Goal: Use online tool/utility: Utilize a website feature to perform a specific function

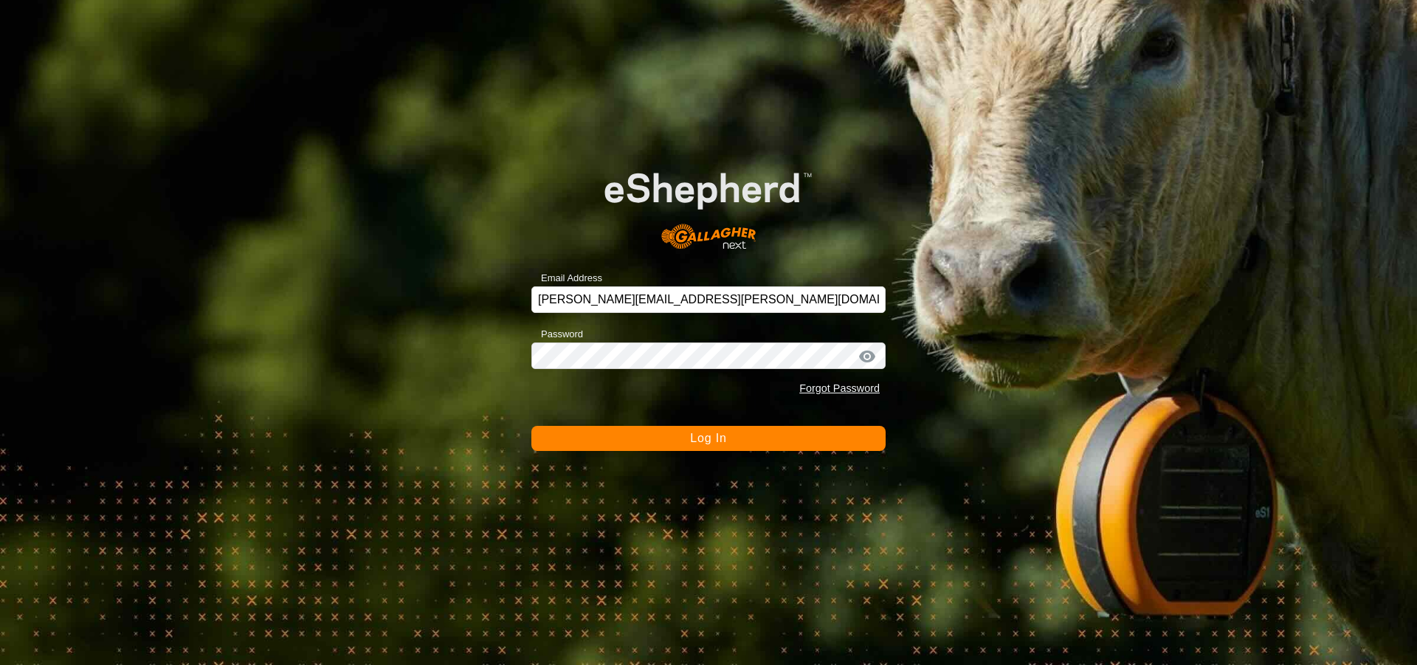
click at [704, 443] on span "Log In" at bounding box center [708, 438] width 36 height 13
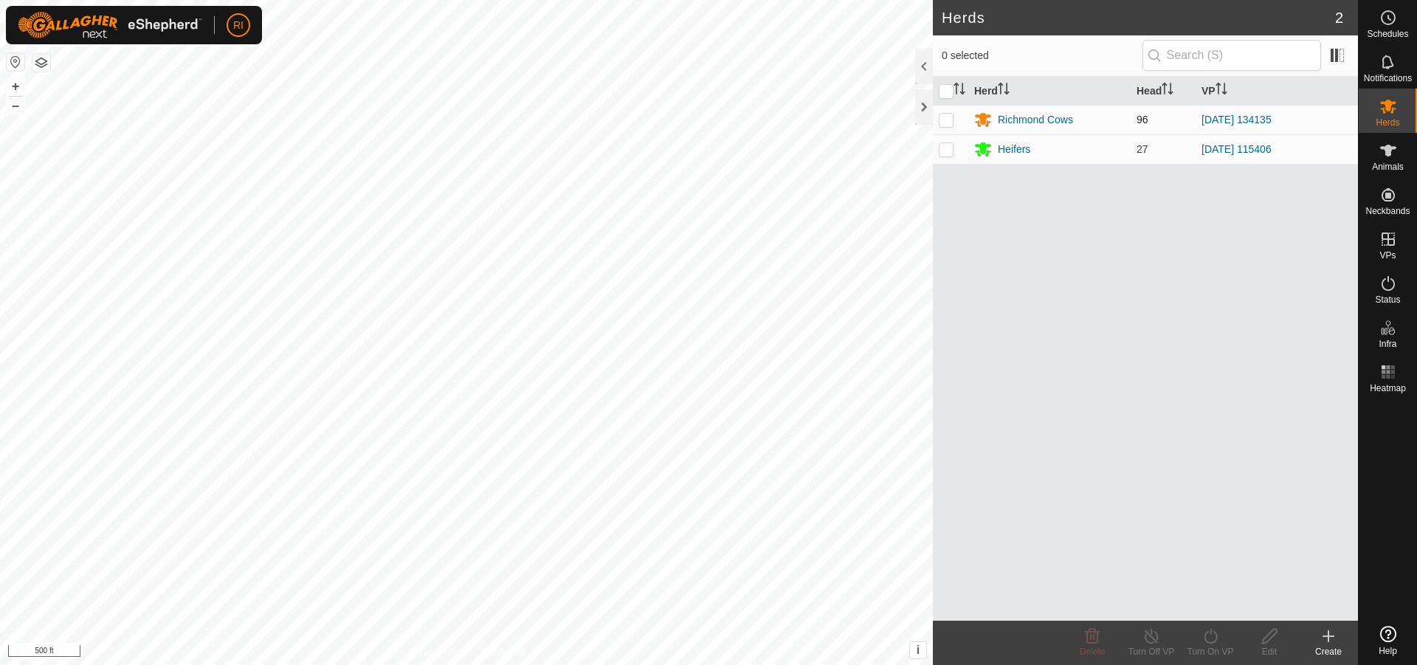
click at [942, 122] on p-checkbox at bounding box center [946, 120] width 15 height 12
checkbox input "true"
click at [1218, 644] on icon at bounding box center [1210, 636] width 18 height 18
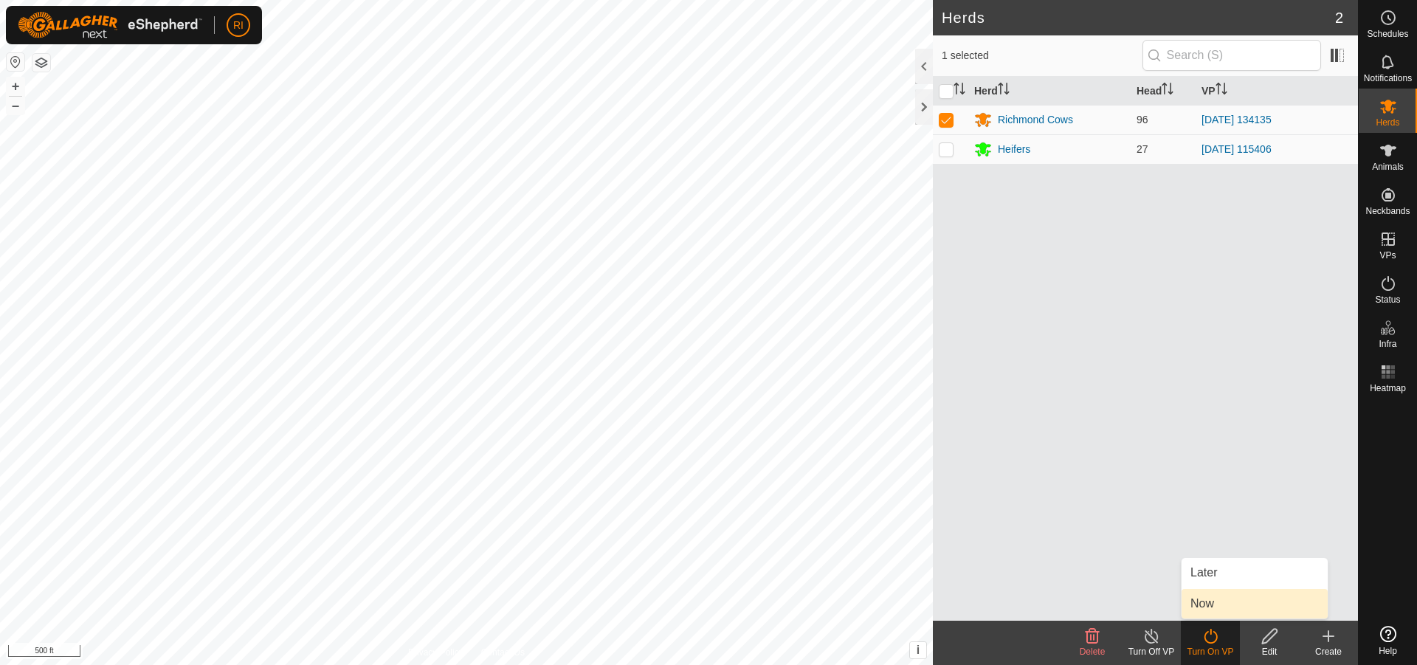
click at [1196, 611] on link "Now" at bounding box center [1254, 604] width 146 height 30
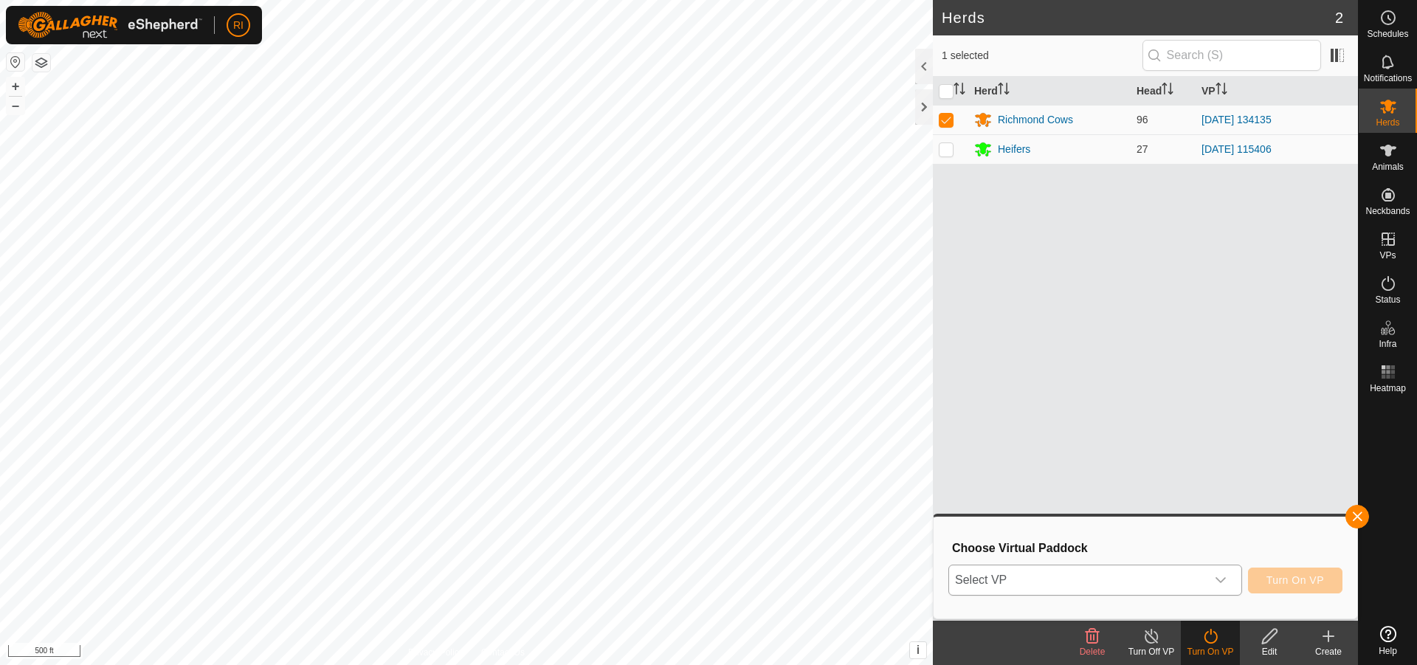
click at [1226, 582] on div "dropdown trigger" at bounding box center [1221, 580] width 30 height 30
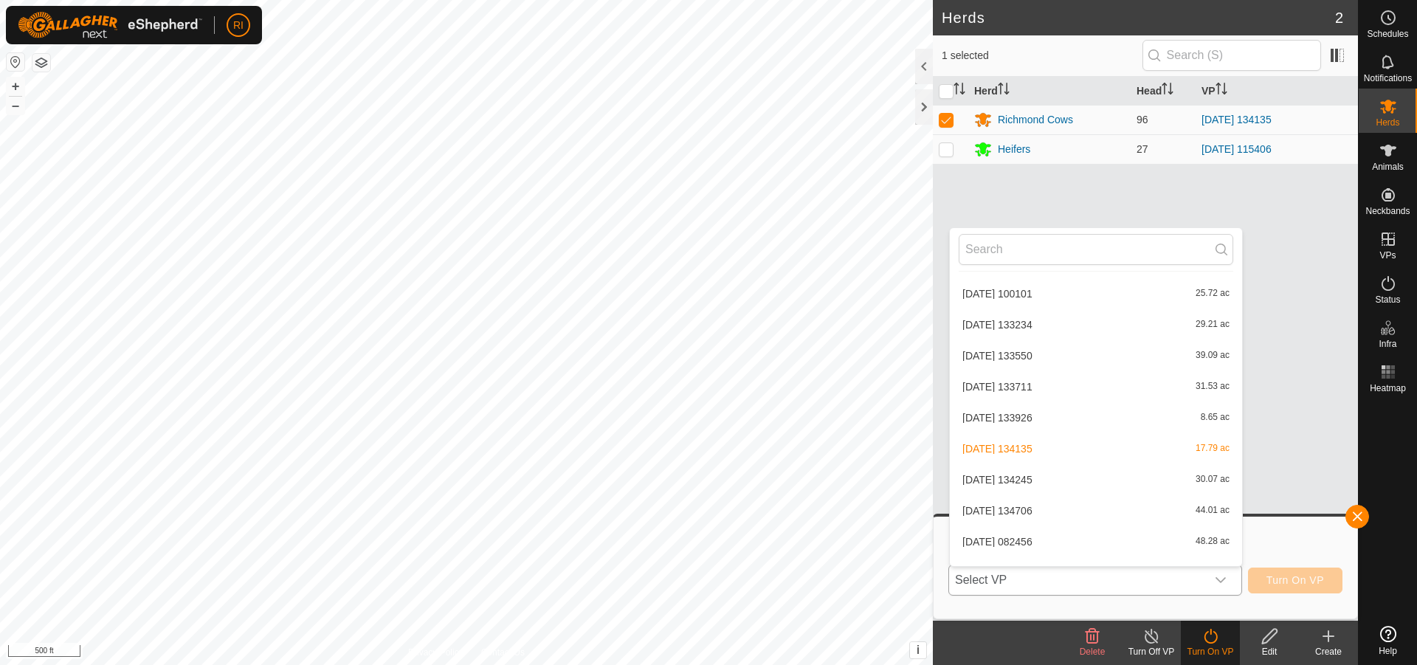
scroll to position [1152, 0]
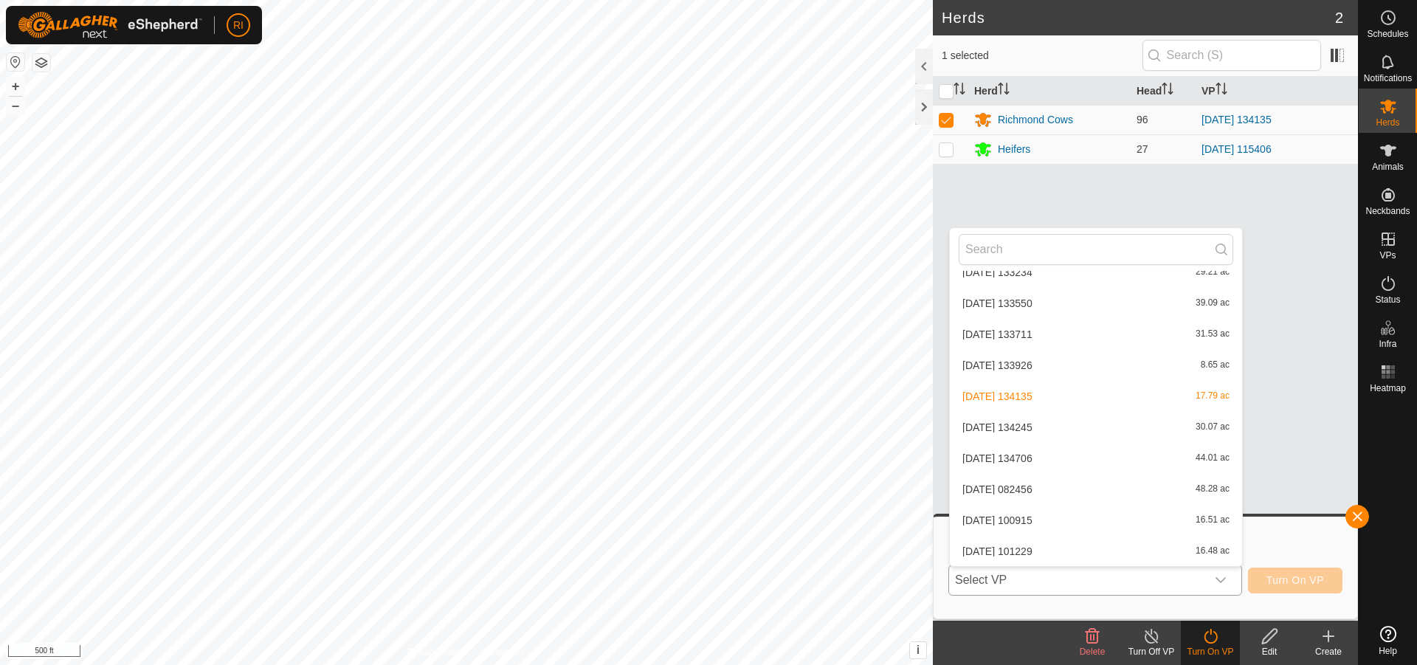
click at [1015, 422] on li "[DATE] 134245 30.07 ac" at bounding box center [1096, 427] width 292 height 30
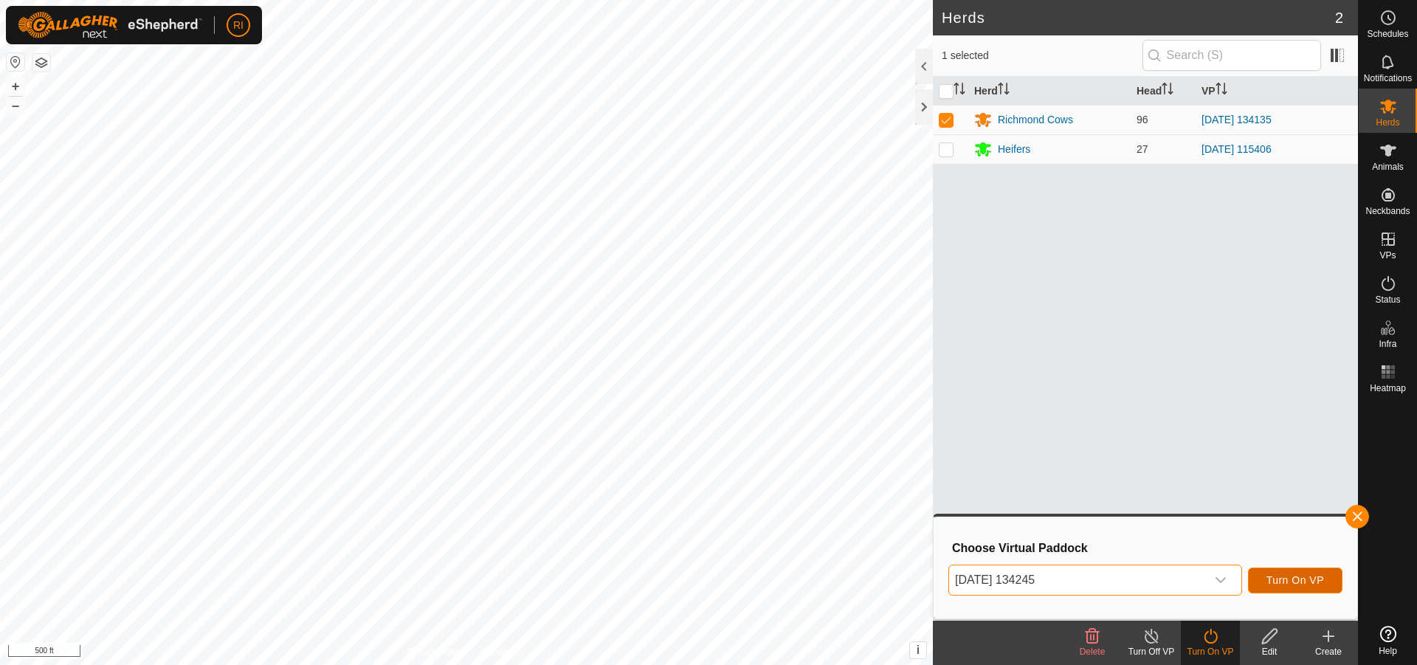
click at [1298, 581] on span "Turn On VP" at bounding box center [1295, 580] width 58 height 12
